Goal: Transaction & Acquisition: Subscribe to service/newsletter

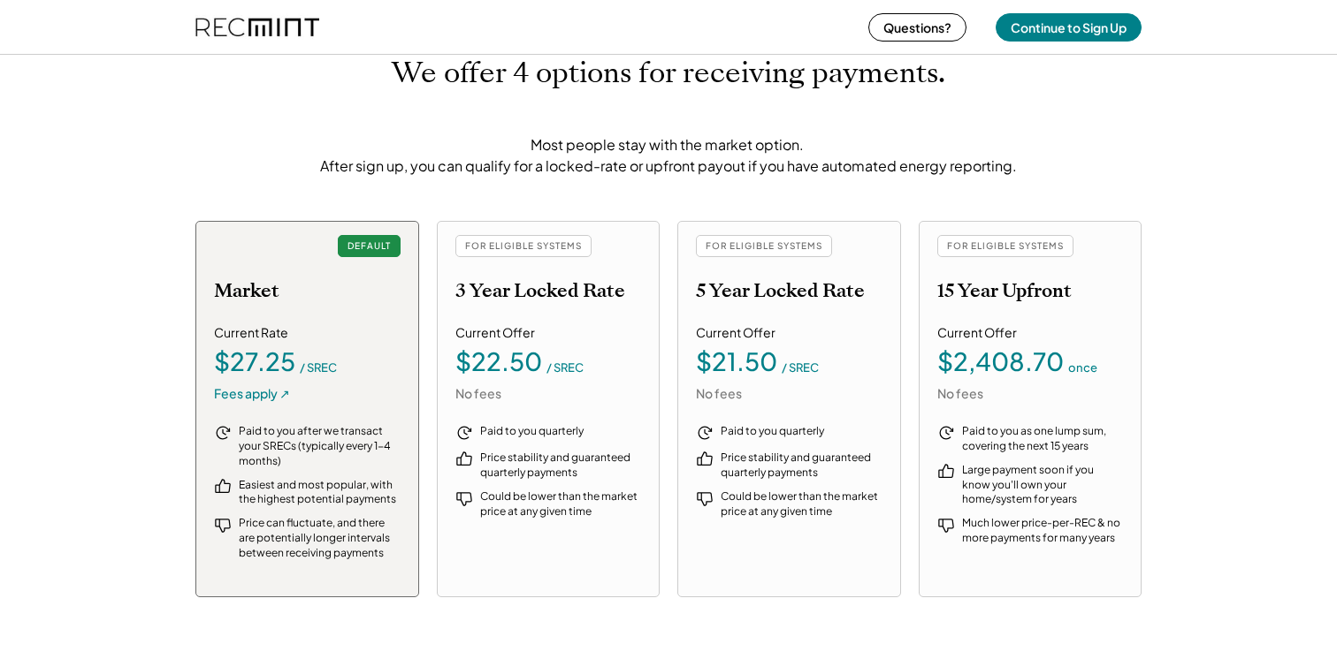
scroll to position [1908, 0]
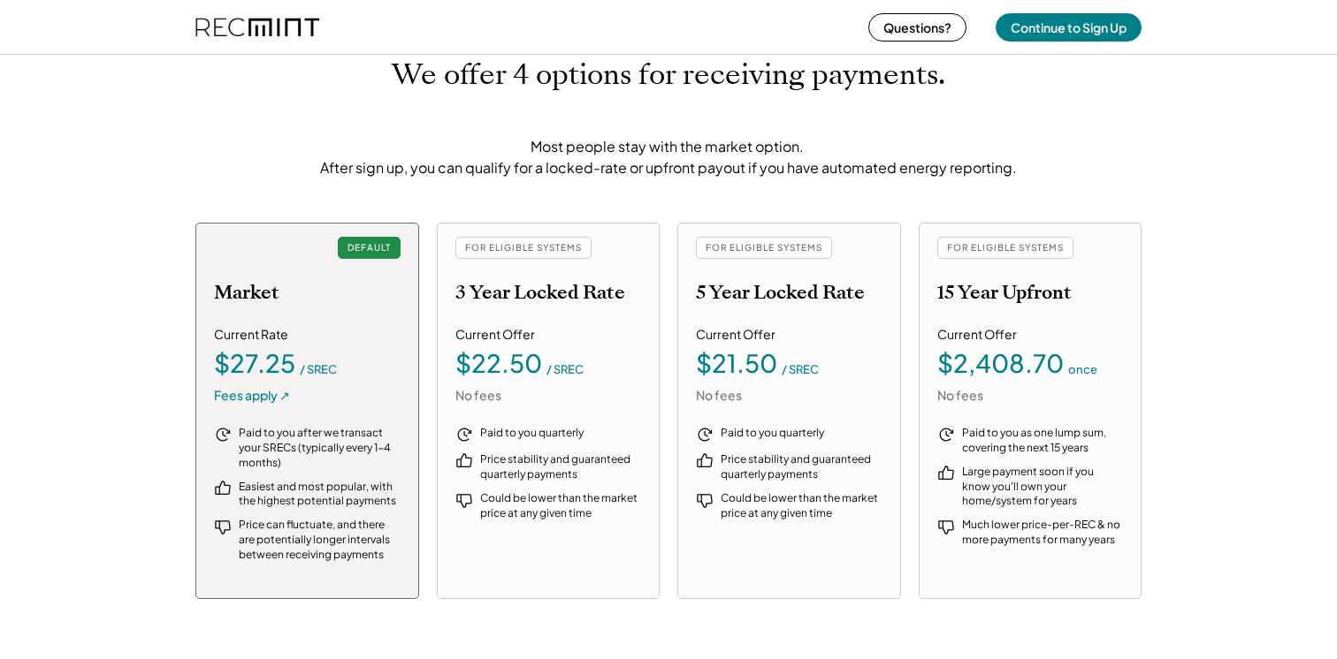
click at [550, 566] on div "Paid to you quarterly Price stability and guaranteed quarterly payments Could b…" at bounding box center [548, 501] width 187 height 150
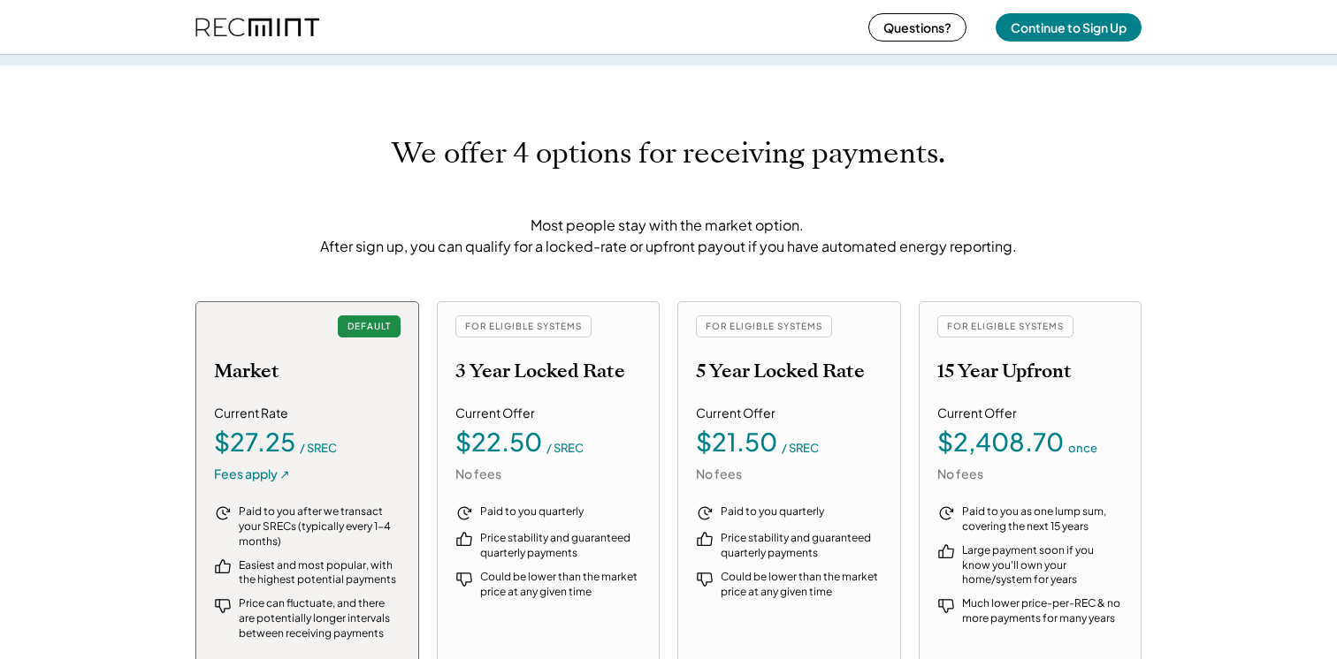
scroll to position [1827, 0]
click at [287, 454] on div "$27.25" at bounding box center [254, 443] width 81 height 25
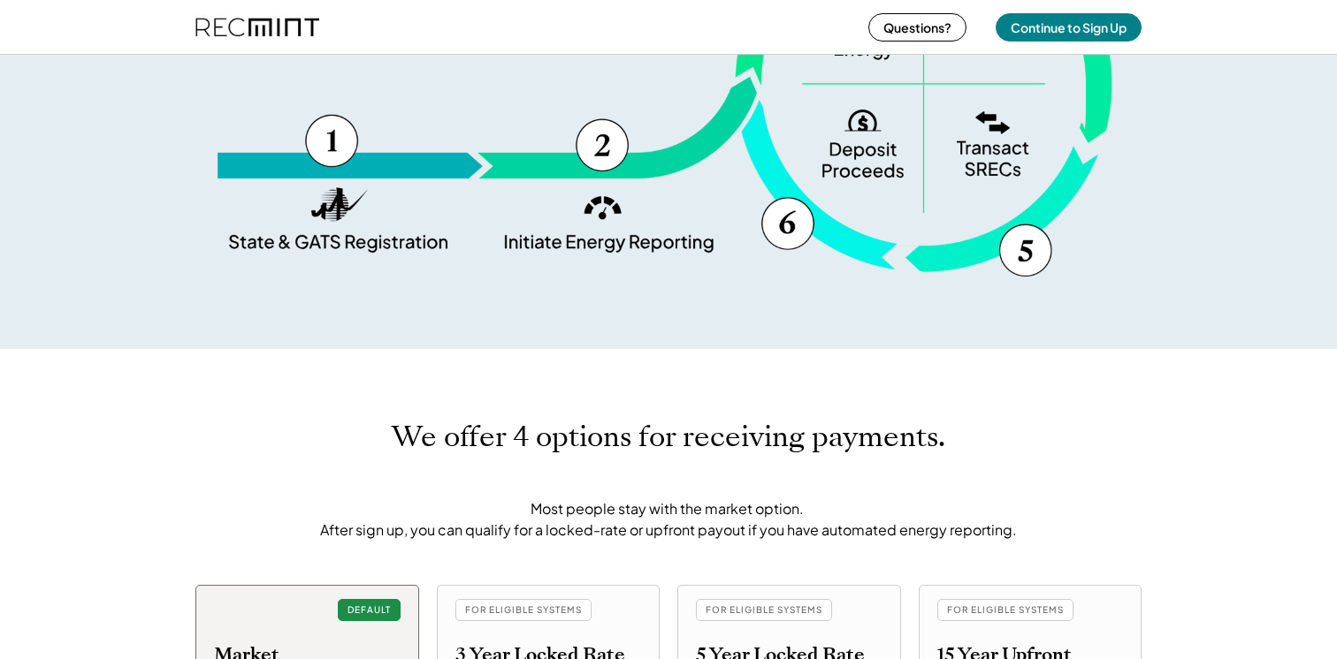
scroll to position [1537, 0]
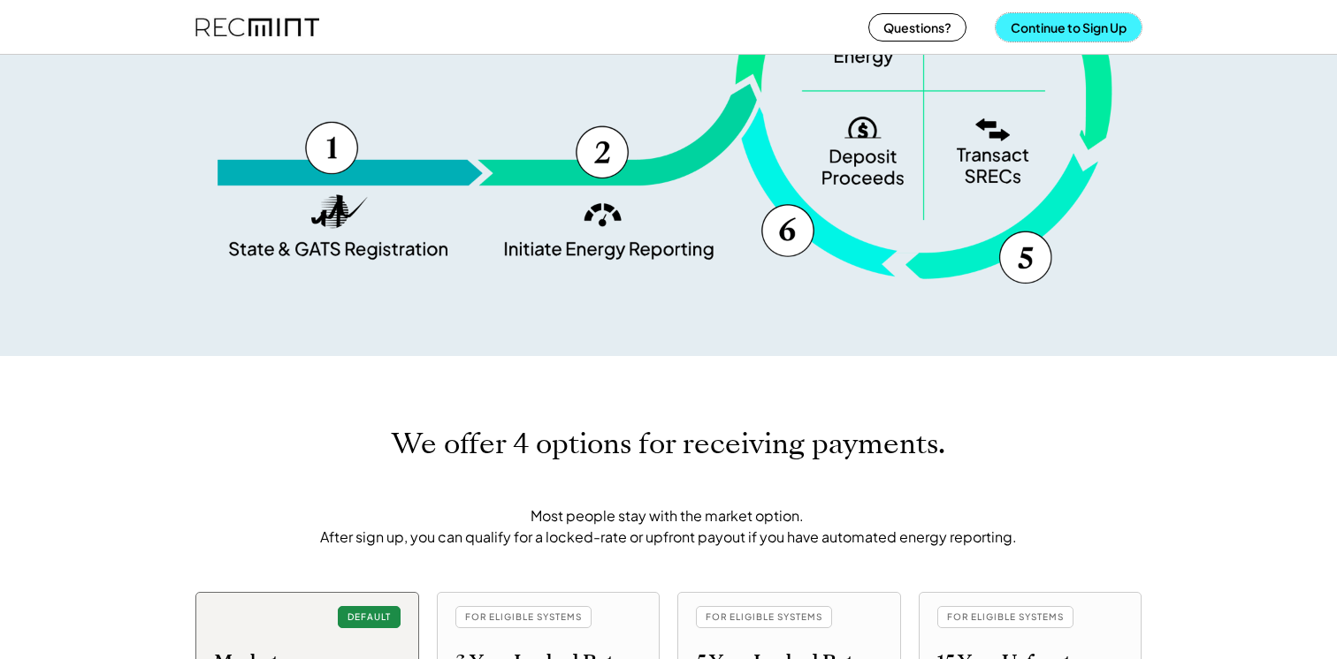
click at [1075, 27] on button "Continue to Sign Up" at bounding box center [1068, 27] width 146 height 28
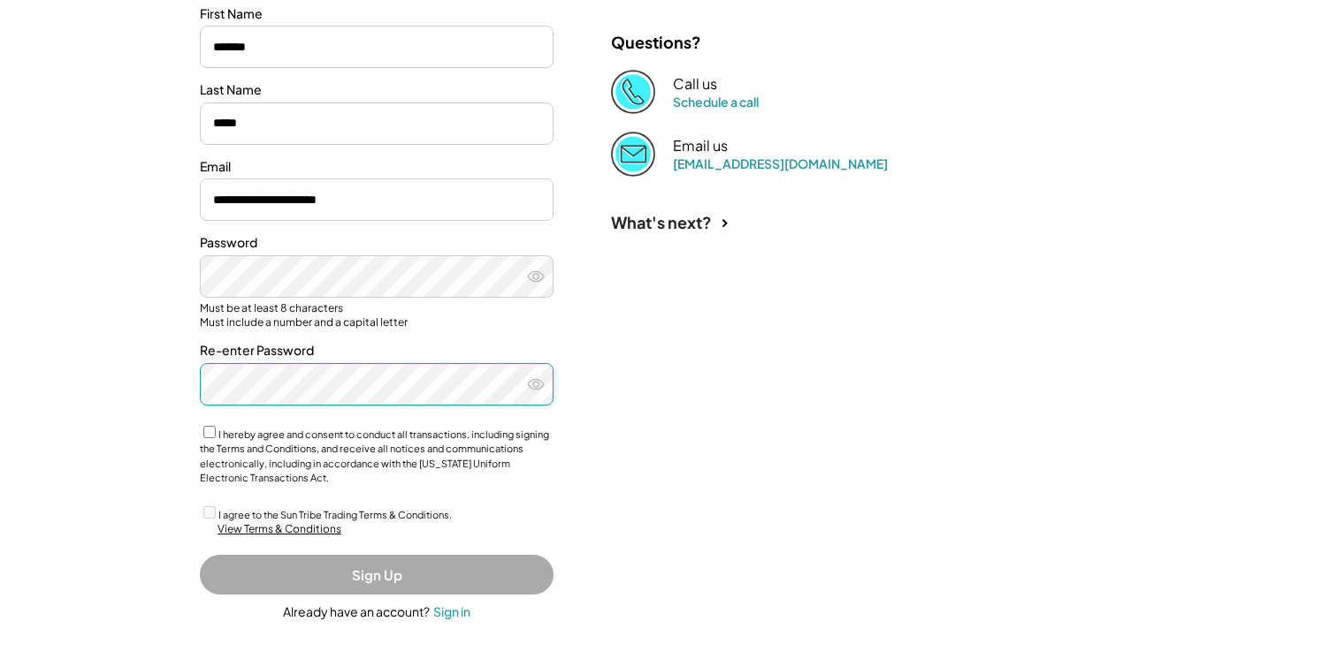
scroll to position [244, 0]
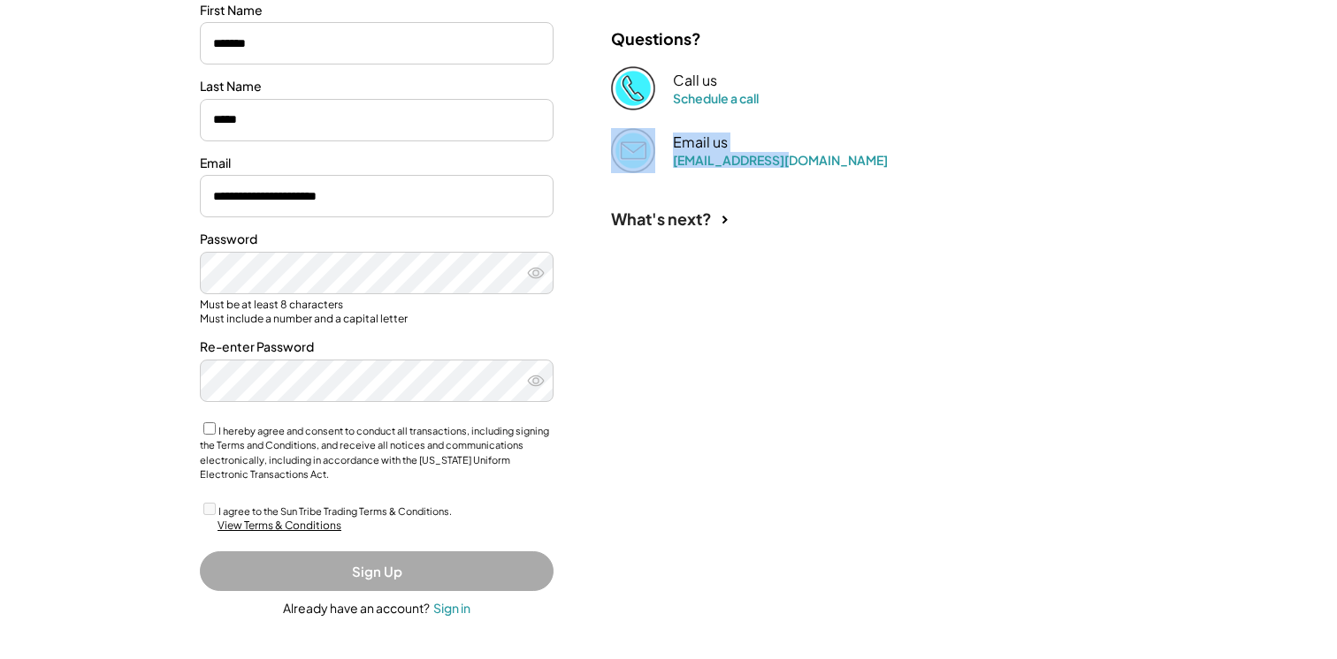
drag, startPoint x: 805, startPoint y: 164, endPoint x: 729, endPoint y: 187, distance: 79.2
click at [653, 169] on div "Questions? Call us Schedule a call Email us [EMAIL_ADDRESS][DOMAIN_NAME]" at bounding box center [775, 100] width 354 height 145
click at [785, 192] on div "What's next?" at bounding box center [863, 214] width 530 height 82
